Goal: Find specific page/section: Find specific page/section

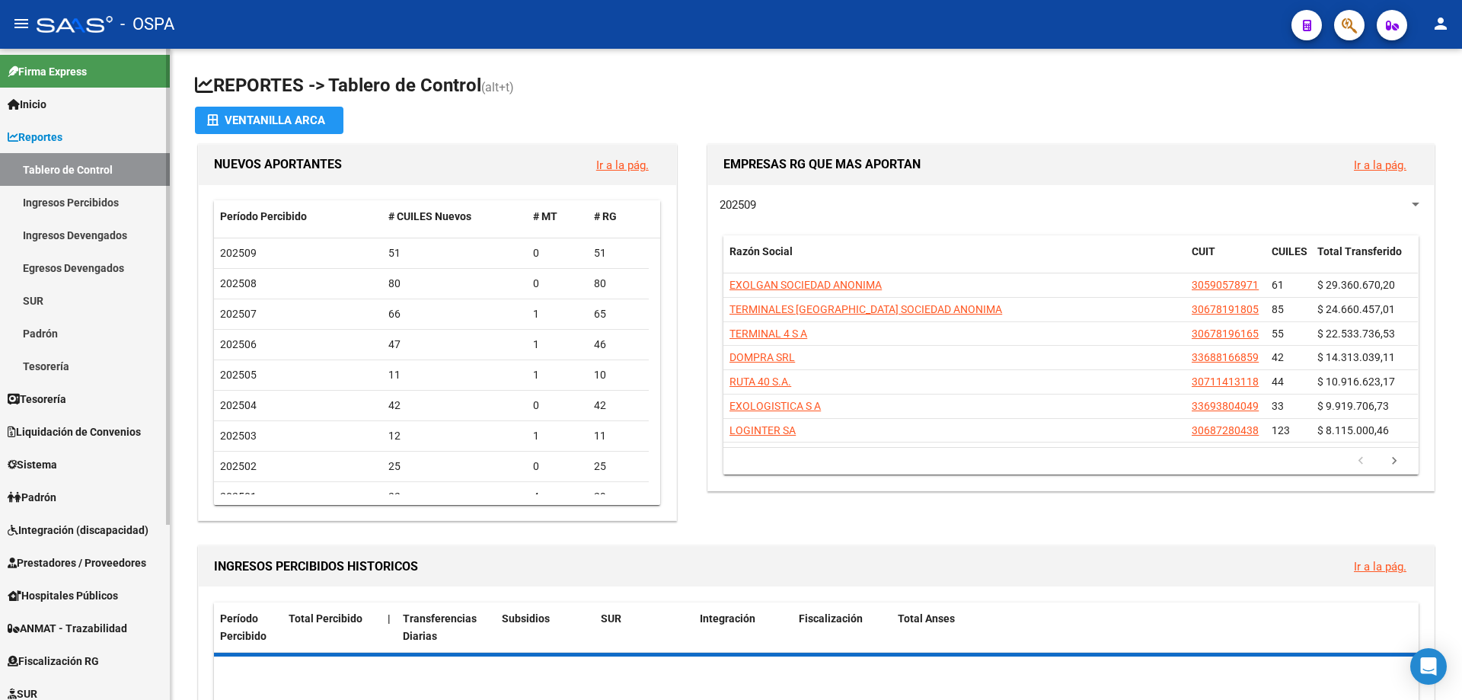
click at [49, 554] on span "Prestadores / Proveedores" at bounding box center [77, 562] width 139 height 17
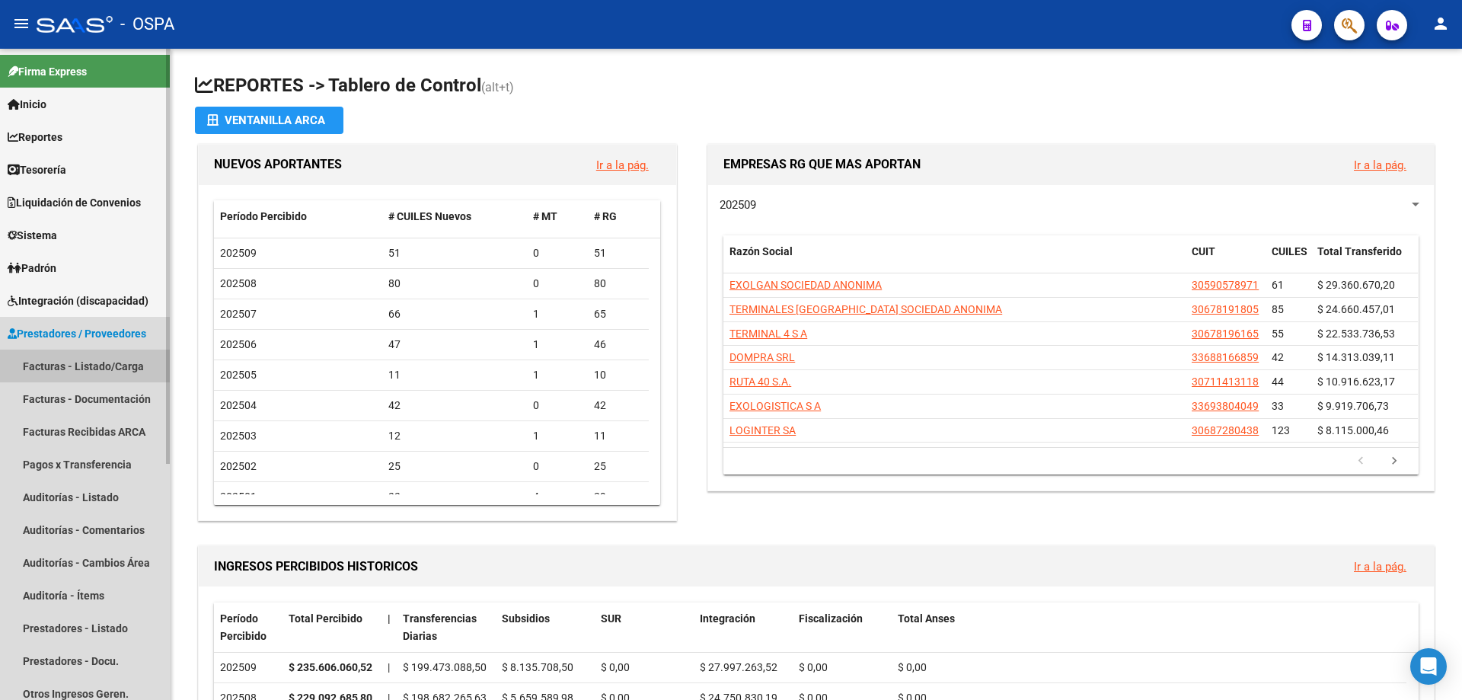
click at [64, 366] on link "Facturas - Listado/Carga" at bounding box center [85, 366] width 170 height 33
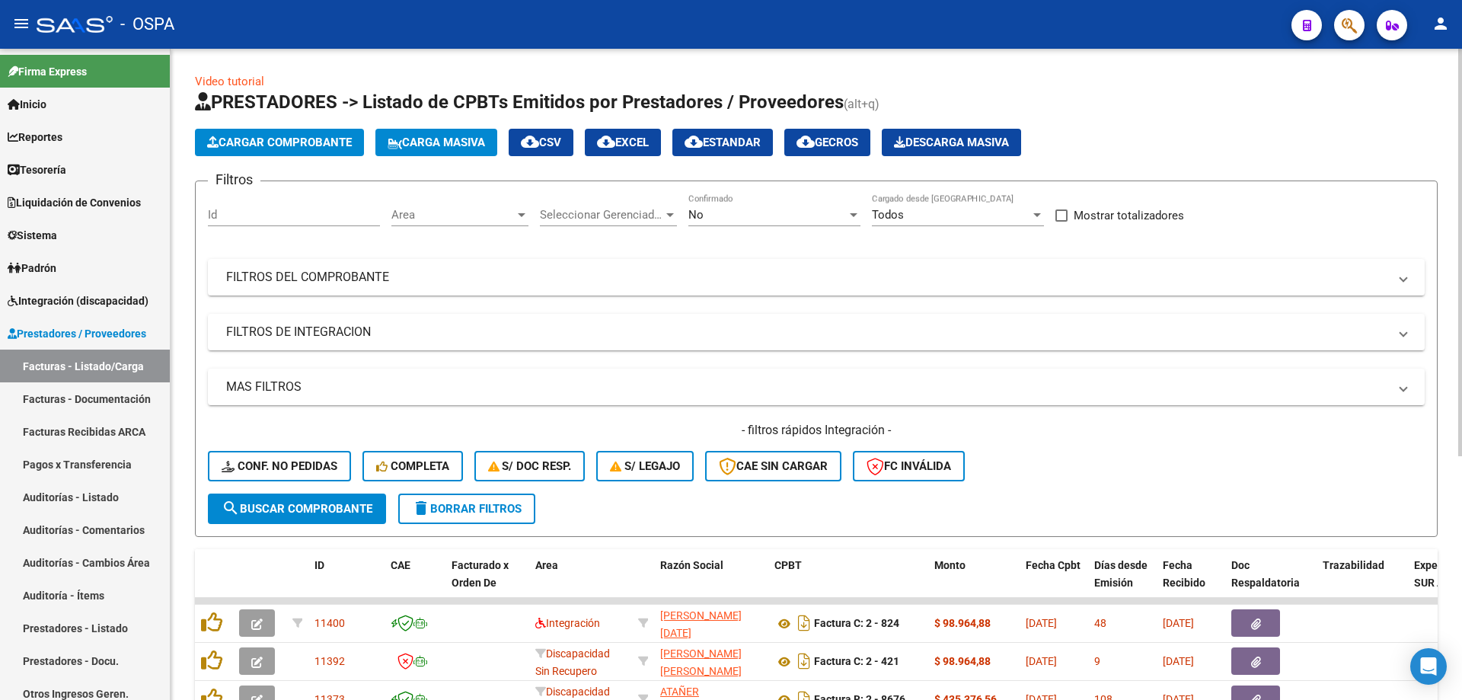
click at [462, 207] on div "Area Area" at bounding box center [459, 209] width 137 height 33
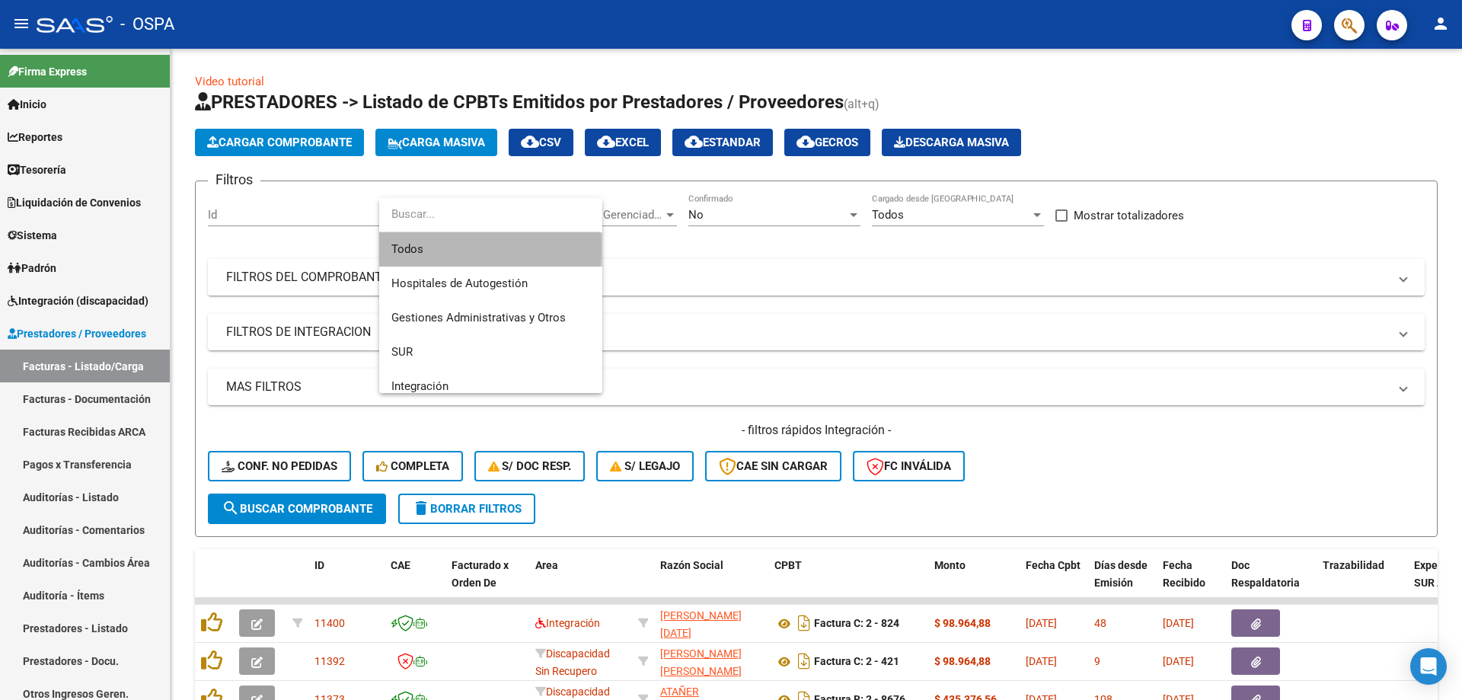
click at [458, 248] on span "Todos" at bounding box center [490, 249] width 199 height 34
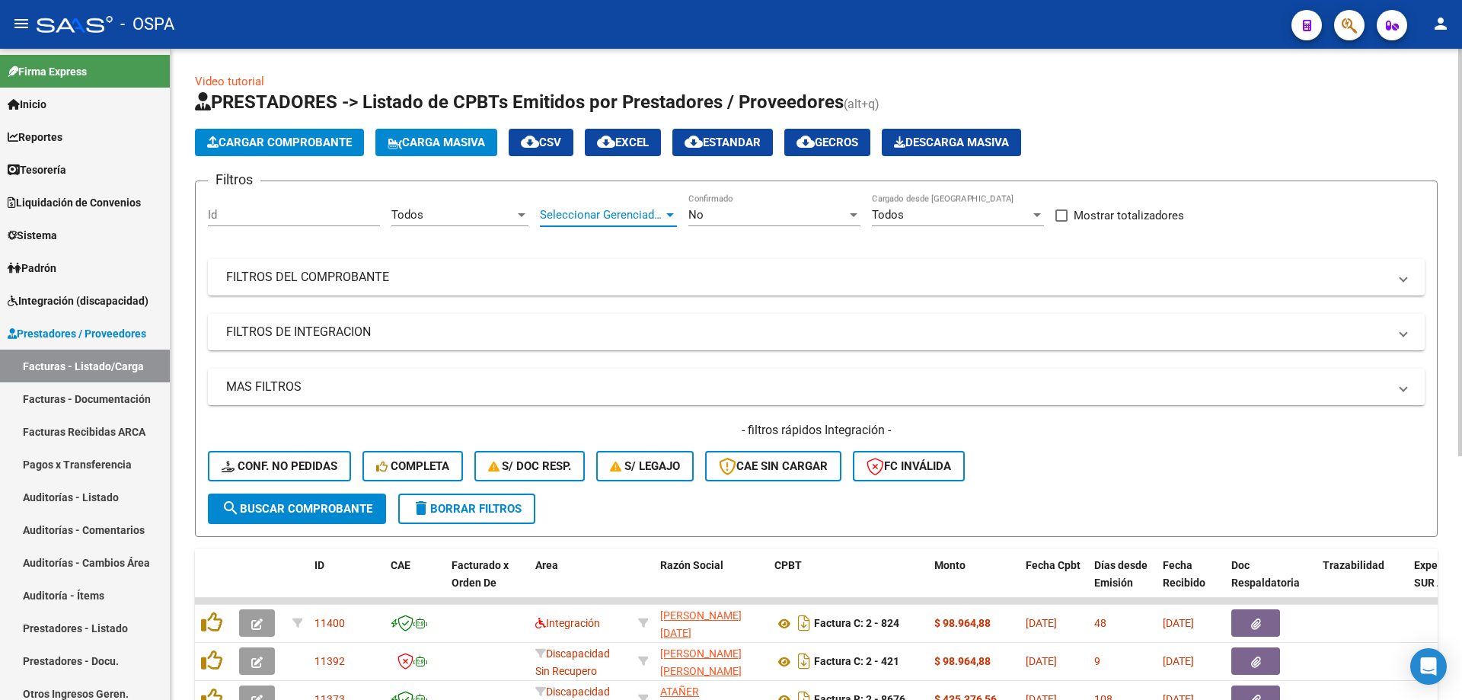
click at [584, 210] on span "Seleccionar Gerenciador" at bounding box center [601, 215] width 123 height 14
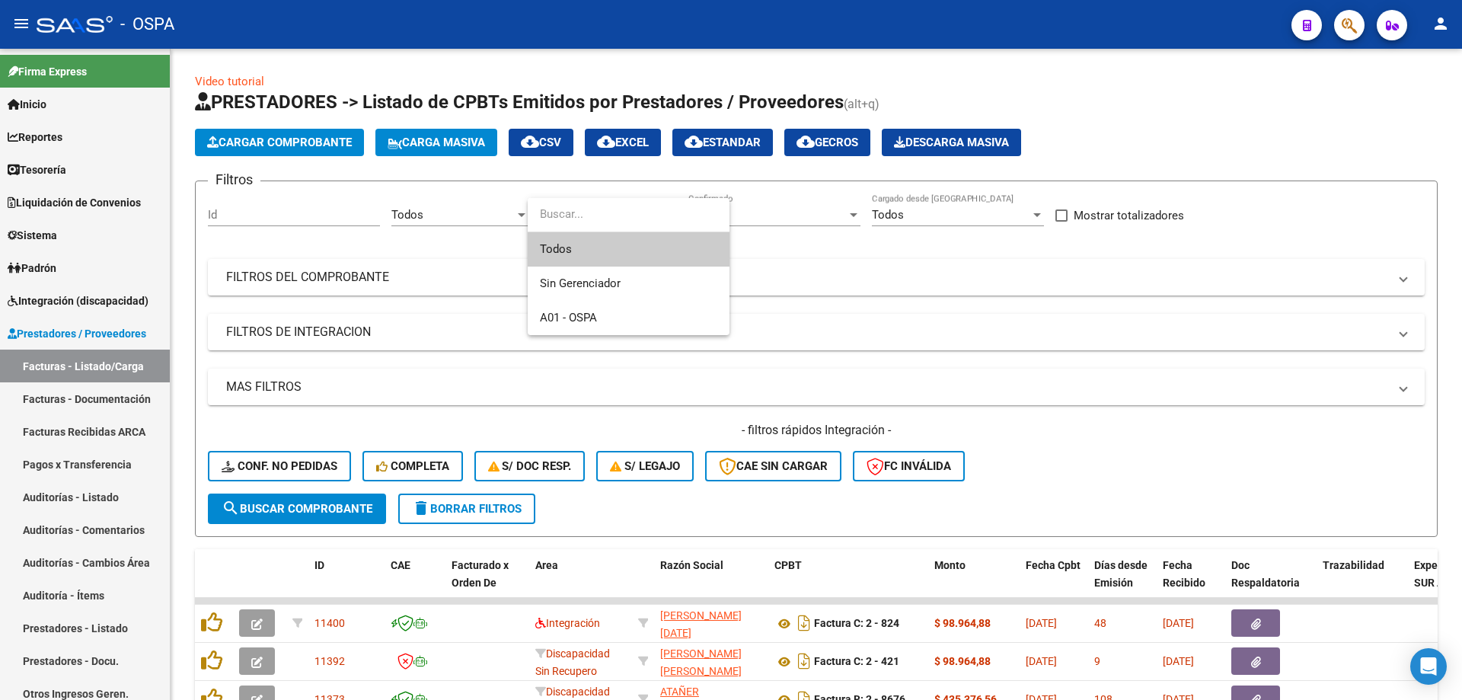
click at [586, 250] on span "Todos" at bounding box center [628, 249] width 177 height 34
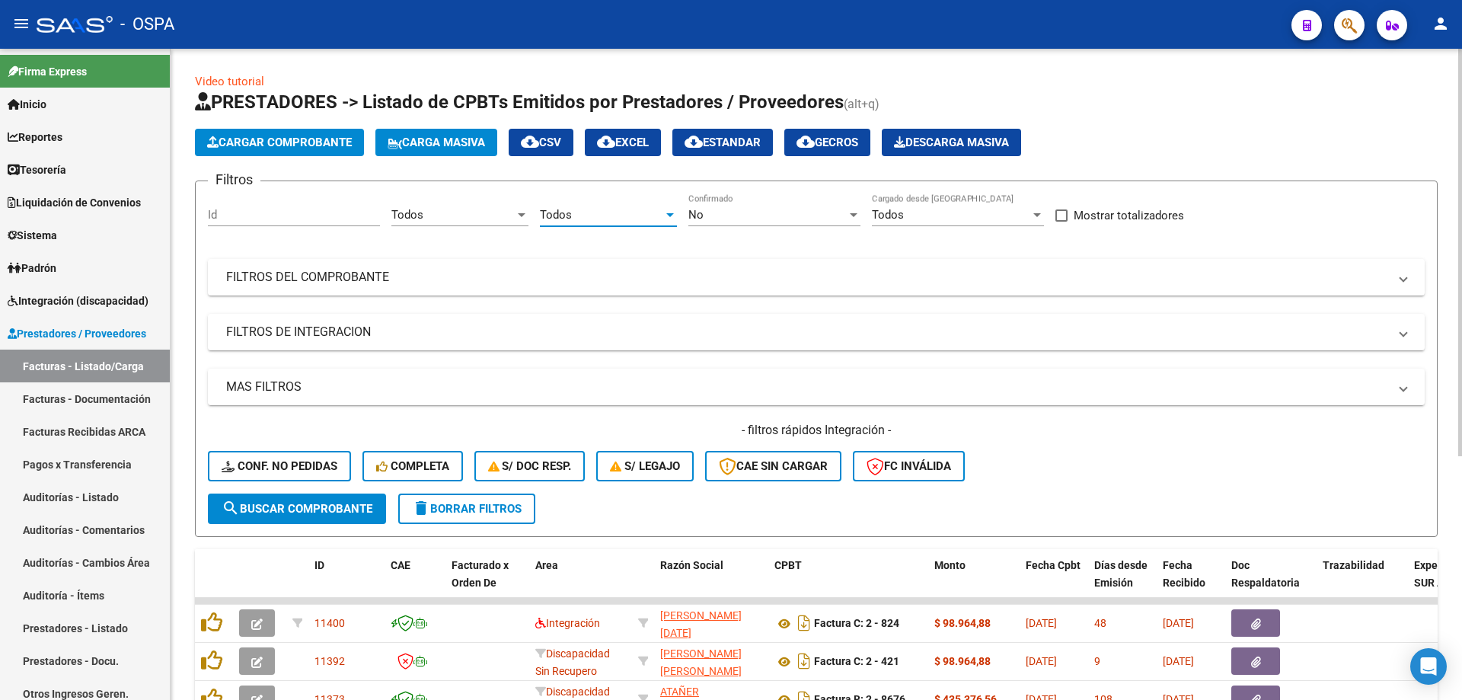
click at [761, 206] on div "No Confirmado" at bounding box center [774, 209] width 172 height 33
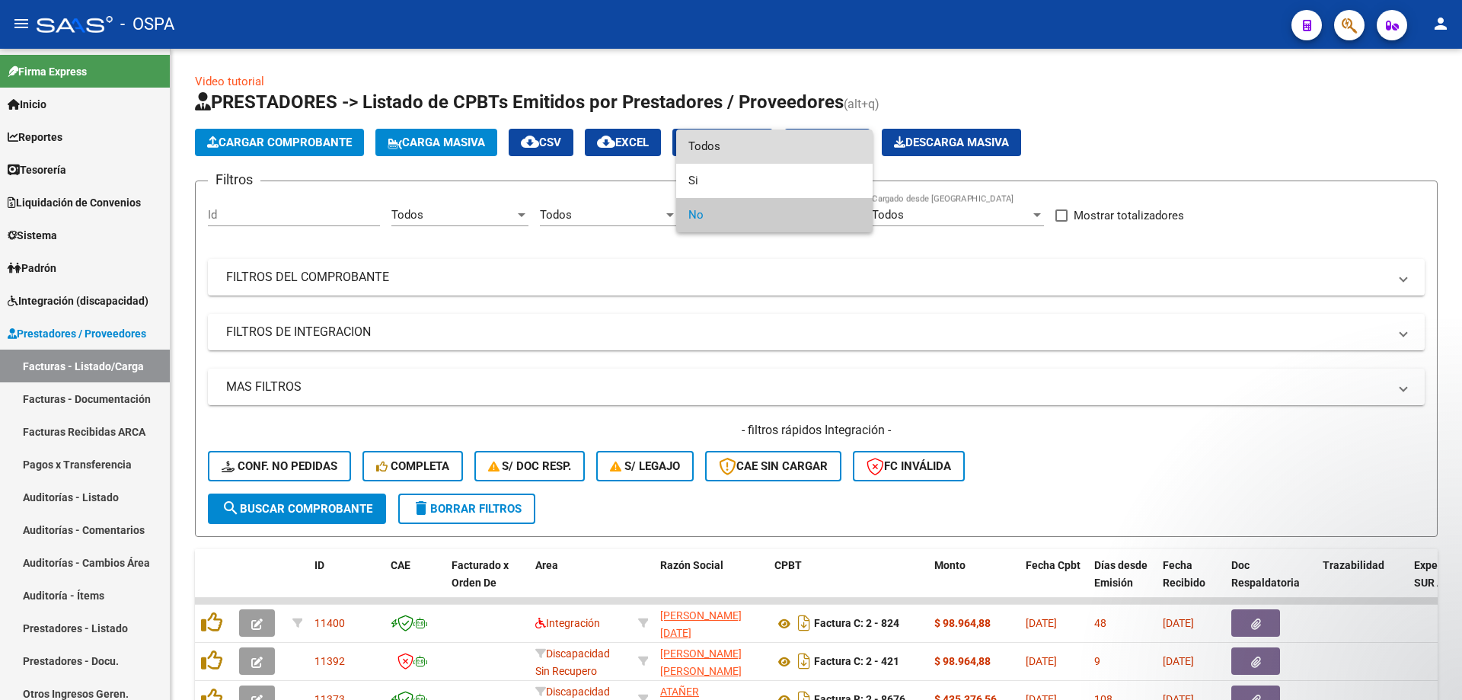
click at [760, 149] on span "Todos" at bounding box center [774, 146] width 172 height 34
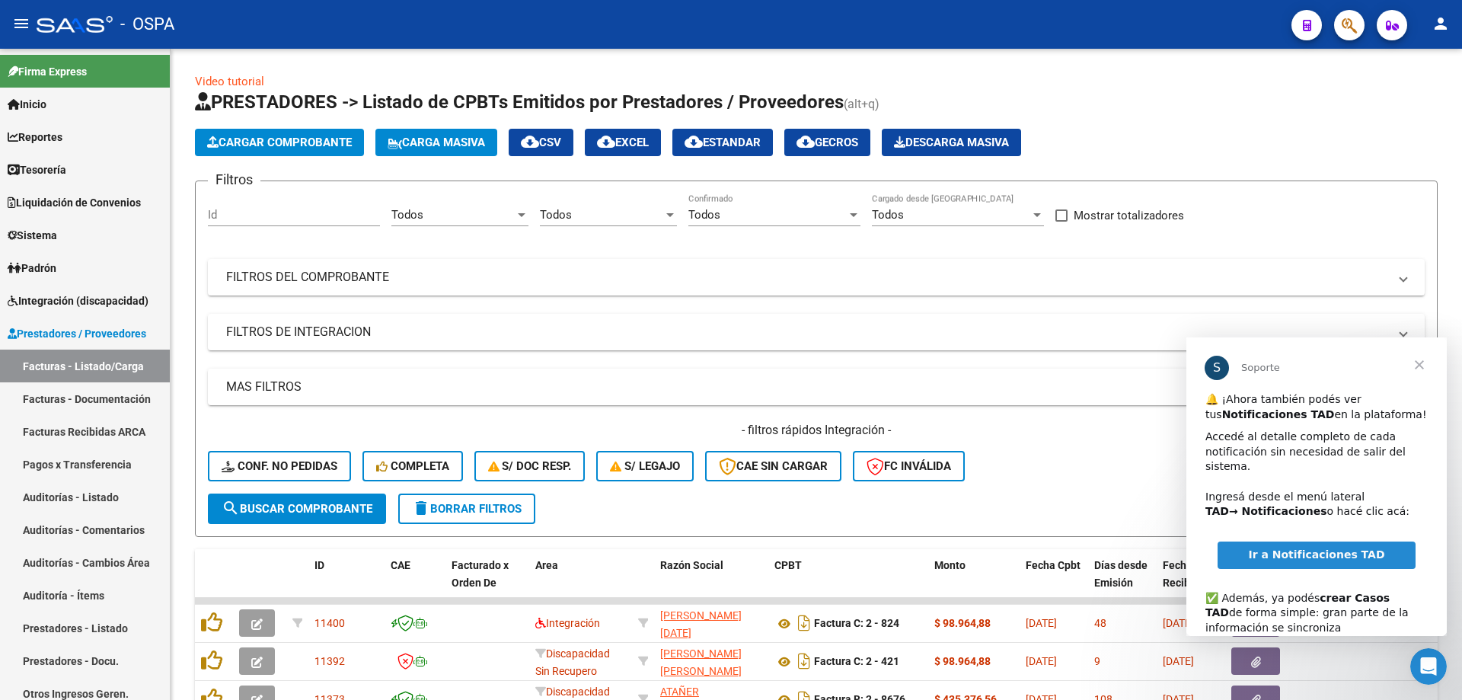
click at [1415, 366] on span "Cerrar" at bounding box center [1419, 364] width 55 height 55
